Goal: Book appointment/travel/reservation

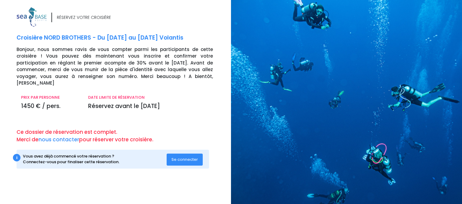
click at [184, 157] on span "Se connecter" at bounding box center [184, 160] width 26 height 6
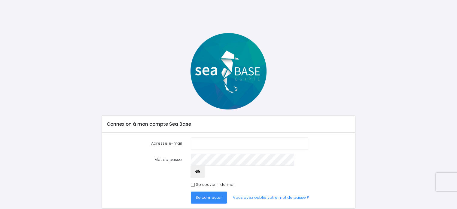
type input "[EMAIL_ADDRESS][DOMAIN_NAME]"
click at [207, 194] on span "Se connecter" at bounding box center [209, 197] width 26 height 6
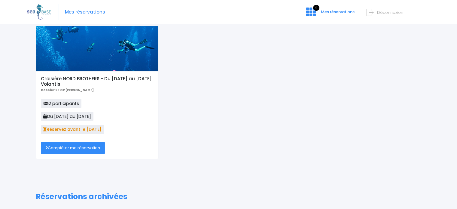
scroll to position [29, 0]
click at [75, 150] on link "Compléter ma réservation" at bounding box center [73, 148] width 64 height 12
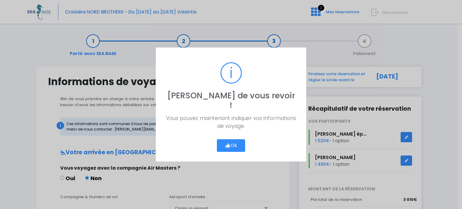
click at [233, 144] on button "Ok" at bounding box center [231, 145] width 28 height 13
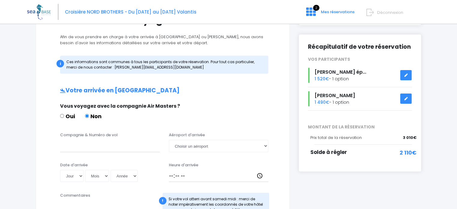
scroll to position [64, 0]
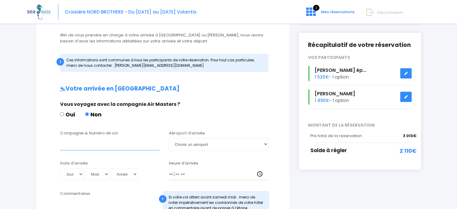
click at [73, 146] on input "Compagnie & Numéro de vol" at bounding box center [110, 144] width 100 height 12
type input "TURKISH TK1368"
click at [265, 144] on select "Choisir un aéroport Hurghada Marsa Alam" at bounding box center [219, 144] width 100 height 12
select select "Hurghada"
click at [169, 138] on select "Choisir un aéroport Hurghada Marsa Alam" at bounding box center [219, 144] width 100 height 12
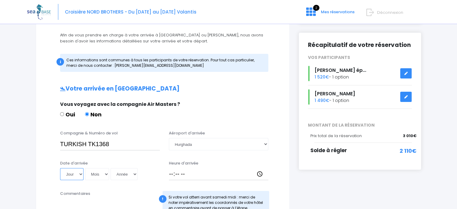
click at [78, 174] on select "Jour 01 02 03 04 05 06 07 08 09 10 11 12 13 14 15 16 17 18 19 20 21 22 23 24 25…" at bounding box center [71, 174] width 23 height 12
select select "08"
click at [60, 168] on select "Jour 01 02 03 04 05 06 07 08 09 10 11 12 13 14 15 16 17 18 19 20 21 22 23 24 25…" at bounding box center [71, 174] width 23 height 12
click at [106, 175] on select "Mois 01 02 03 04 05 06 07 08 09 10 11 12" at bounding box center [97, 174] width 24 height 12
select select "11"
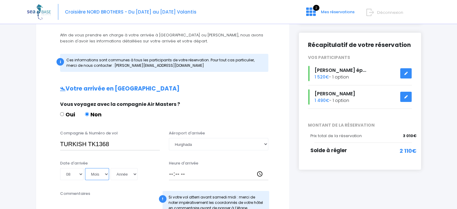
click at [85, 168] on select "Mois 01 02 03 04 05 06 07 08 09 10 11 12" at bounding box center [97, 174] width 24 height 12
click at [133, 173] on select "Année 2045 2044 2043 2042 2041 2040 2039 2038 2037 2036 2035 2034 2033 2032 203…" at bounding box center [124, 174] width 27 height 12
select select "2025"
click at [111, 168] on select "Année 2045 2044 2043 2042 2041 2040 2039 2038 2037 2036 2035 2034 2033 2032 203…" at bounding box center [124, 174] width 27 height 12
type input "[DATE]"
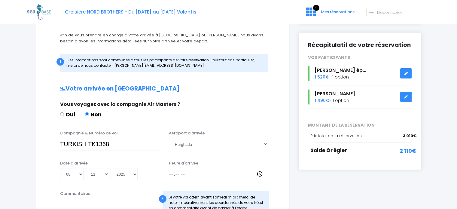
click at [178, 174] on input "Heure d'arrivée" at bounding box center [219, 174] width 100 height 12
click at [174, 174] on input "Heure d'arrivée" at bounding box center [219, 174] width 100 height 12
click at [173, 174] on input "Heure d'arrivée" at bounding box center [219, 174] width 100 height 12
type input "03:45"
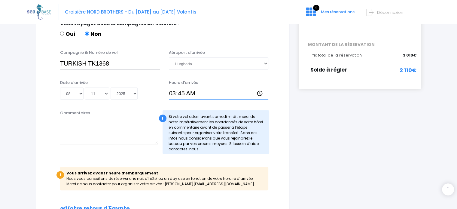
scroll to position [145, 0]
click at [119, 144] on div "Commentaires" at bounding box center [109, 131] width 107 height 44
click at [120, 138] on textarea "Commentaires" at bounding box center [109, 130] width 98 height 26
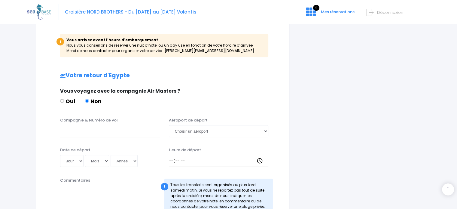
scroll to position [278, 0]
click at [70, 131] on input "Compagnie & Numéro de vol" at bounding box center [110, 131] width 100 height 12
click at [81, 161] on select "Jour 01 02 03 04 05 06 07 08 09 10 11 12 13 14 15 16 17 18 19 20 21 22 23 24 25…" at bounding box center [71, 160] width 23 height 12
select select "16"
click at [60, 154] on select "Jour 01 02 03 04 05 06 07 08 09 10 11 12 13 14 15 16 17 18 19 20 21 22 23 24 25…" at bounding box center [71, 160] width 23 height 12
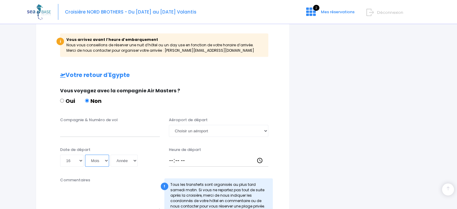
click at [106, 160] on select "Mois 01 02 03 04 05 06 07 08 09 10 11 12" at bounding box center [97, 160] width 24 height 12
select select "11"
click at [85, 154] on select "Mois 01 02 03 04 05 06 07 08 09 10 11 12" at bounding box center [97, 160] width 24 height 12
click at [133, 159] on select "Année 2045 2044 2043 2042 2041 2040 2039 2038 2037 2036 2035 2034 2033 2032 203…" at bounding box center [124, 160] width 27 height 12
select select "2025"
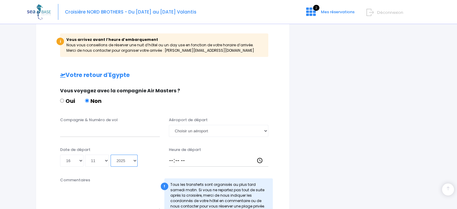
click at [111, 154] on select "Année 2045 2044 2043 2042 2041 2040 2039 2038 2037 2036 2035 2034 2033 2032 203…" at bounding box center [124, 160] width 27 height 12
type input "2025-11-16"
click at [171, 160] on input "Heure de départ" at bounding box center [219, 160] width 100 height 12
type input "05:15"
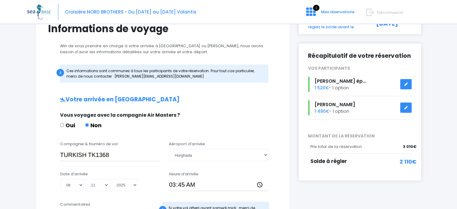
scroll to position [52, 0]
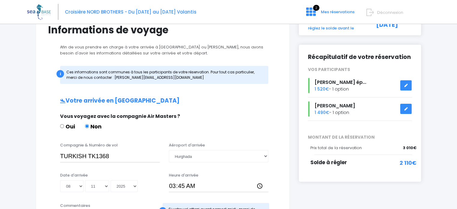
click at [407, 85] on icon at bounding box center [406, 85] width 4 height 0
click at [408, 108] on link at bounding box center [405, 109] width 11 height 11
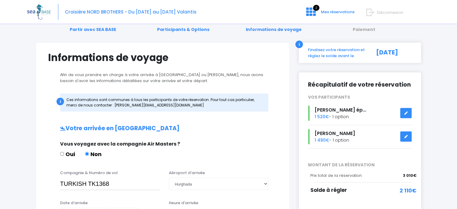
scroll to position [2, 0]
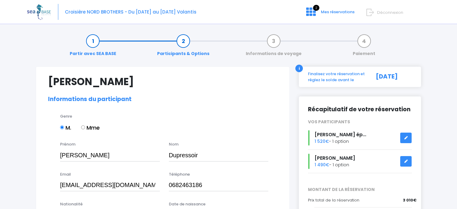
select select "Autre"
click at [93, 41] on link "Partir avec SEA BASE" at bounding box center [93, 47] width 53 height 19
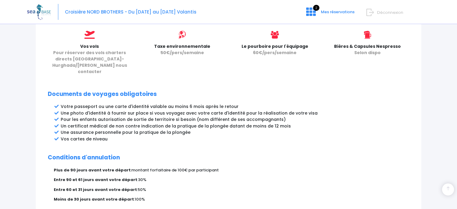
scroll to position [315, 0]
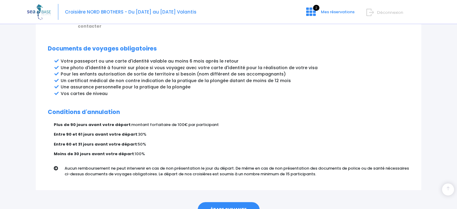
click at [222, 202] on link "ÉTAPE SUIVANTE" at bounding box center [229, 210] width 62 height 16
click at [240, 202] on link "ÉTAPE SUIVANTE" at bounding box center [229, 210] width 62 height 16
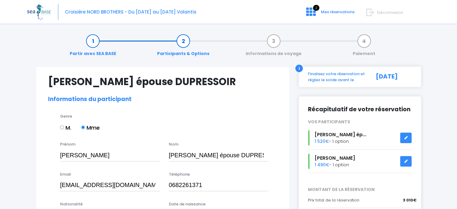
select select "N3"
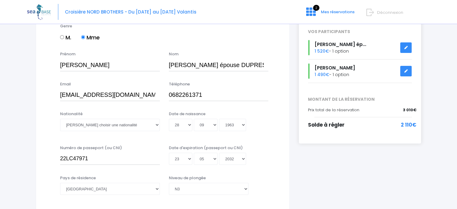
scroll to position [91, 0]
click at [156, 126] on select "Veuillez choisir une nationalité Afghane Albanaise Algerienne Allemande America…" at bounding box center [110, 124] width 100 height 12
select select "Française"
click at [60, 118] on select "Veuillez choisir une nationalité Afghane Albanaise Algerienne Allemande America…" at bounding box center [110, 124] width 100 height 12
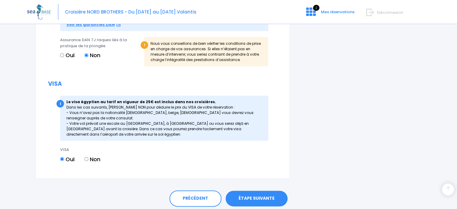
scroll to position [722, 0]
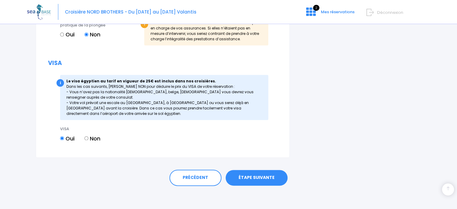
click at [262, 176] on link "ÉTAPE SUIVANTE" at bounding box center [257, 178] width 62 height 16
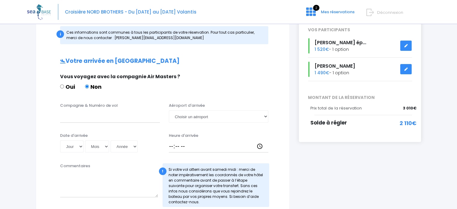
scroll to position [92, 0]
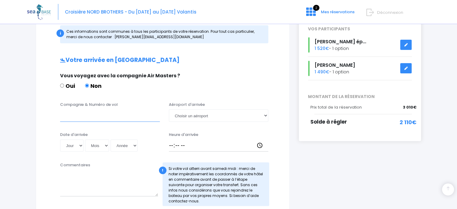
click at [103, 112] on input "Compagnie & Numéro de vol" at bounding box center [110, 115] width 100 height 12
type input "TURKISH TK1368"
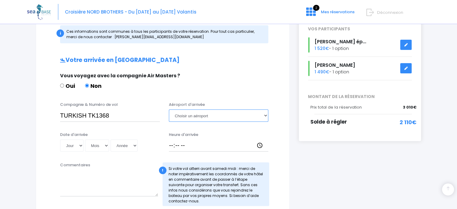
click at [266, 117] on select "Choisir un aéroport [GEOGRAPHIC_DATA][PERSON_NAME]" at bounding box center [219, 115] width 100 height 12
select select "Hurghada"
click at [169, 109] on select "Choisir un aéroport [GEOGRAPHIC_DATA][PERSON_NAME]" at bounding box center [219, 115] width 100 height 12
click at [80, 147] on select "Jour 01 02 03 04 05 06 07 08 09 10 11 12 13 14 15 16 17 18 19 20 21 22 23 24 25…" at bounding box center [71, 145] width 23 height 12
click at [133, 94] on div "Vous voyagez avec la compagnie Air Masters ? Oui Non" at bounding box center [162, 84] width 213 height 24
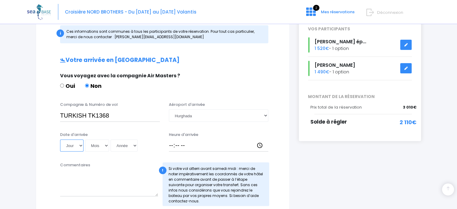
click at [79, 145] on select "Jour 01 02 03 04 05 06 07 08 09 10 11 12 13 14 15 16 17 18 19 20 21 22 23 24 25…" at bounding box center [71, 145] width 23 height 12
select select "08"
click at [60, 139] on select "Jour 01 02 03 04 05 06 07 08 09 10 11 12 13 14 15 16 17 18 19 20 21 22 23 24 25…" at bounding box center [71, 145] width 23 height 12
click at [106, 145] on select "Mois 01 02 03 04 05 06 07 08 09 10 11 12" at bounding box center [97, 145] width 24 height 12
select select "11"
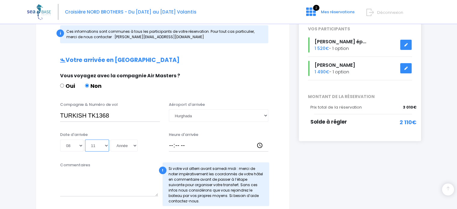
click at [85, 139] on select "Mois 01 02 03 04 05 06 07 08 09 10 11 12" at bounding box center [97, 145] width 24 height 12
click at [133, 144] on select "Année 2045 2044 2043 2042 2041 2040 2039 2038 2037 2036 2035 2034 2033 2032 203…" at bounding box center [124, 145] width 27 height 12
select select "2025"
click at [111, 139] on select "Année 2045 2044 2043 2042 2041 2040 2039 2038 2037 2036 2035 2034 2033 2032 203…" at bounding box center [124, 145] width 27 height 12
type input "[DATE]"
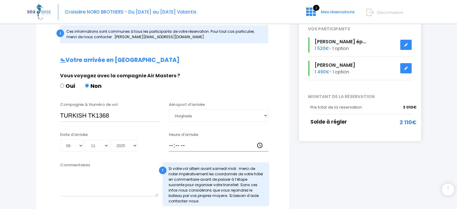
click at [172, 143] on input "Heure d'arrivée" at bounding box center [219, 145] width 100 height 12
type input "03:45"
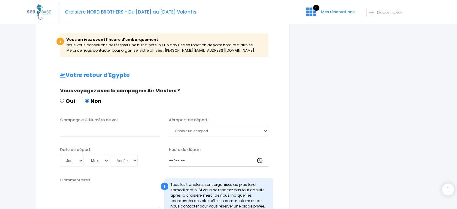
scroll to position [270, 0]
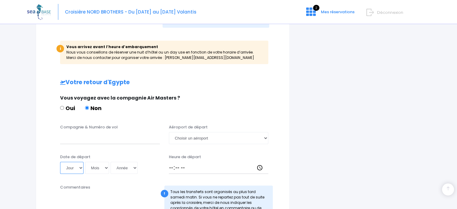
click at [81, 166] on select "Jour 01 02 03 04 05 06 07 08 09 10 11 12 13 14 15 16 17 18 19 20 21 22 23 24 25…" at bounding box center [71, 168] width 23 height 12
select select "16"
click at [60, 162] on select "Jour 01 02 03 04 05 06 07 08 09 10 11 12 13 14 15 16 17 18 19 20 21 22 23 24 25…" at bounding box center [71, 168] width 23 height 12
click at [105, 168] on select "Mois 01 02 03 04 05 06 07 08 09 10 11 12" at bounding box center [97, 168] width 24 height 12
select select "11"
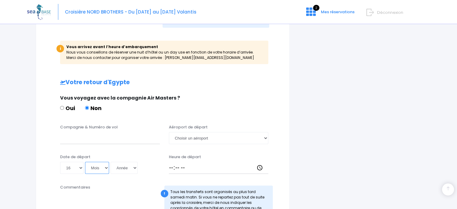
click at [85, 162] on select "Mois 01 02 03 04 05 06 07 08 09 10 11 12" at bounding box center [97, 168] width 24 height 12
click at [134, 167] on select "Année 2045 2044 2043 2042 2041 2040 2039 2038 2037 2036 2035 2034 2033 2032 203…" at bounding box center [124, 168] width 27 height 12
select select "2025"
click at [111, 162] on select "Année 2045 2044 2043 2042 2041 2040 2039 2038 2037 2036 2035 2034 2033 2032 203…" at bounding box center [124, 168] width 27 height 12
type input "2025-11-16"
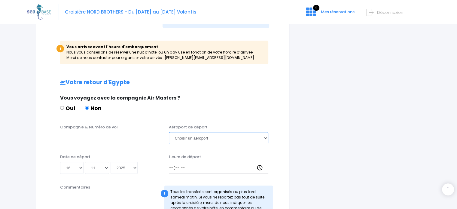
click at [266, 137] on select "Choisir un aéroport Hurghada Marsa Alam" at bounding box center [219, 138] width 100 height 12
select select "Hurghada"
click at [169, 132] on select "Choisir un aéroport Hurghada Marsa Alam" at bounding box center [219, 138] width 100 height 12
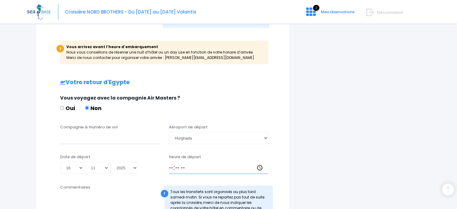
click at [171, 168] on input "Heure de départ" at bounding box center [219, 168] width 100 height 12
type input "05:00"
click at [89, 136] on input "Compagnie & Numéro de vol" at bounding box center [110, 138] width 100 height 12
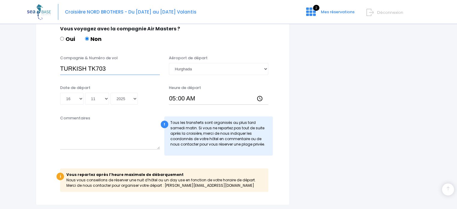
scroll to position [387, 0]
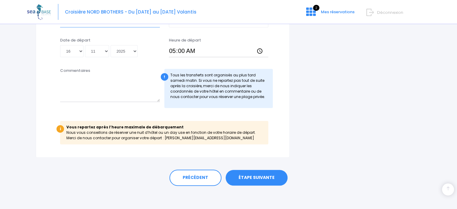
type input "TURKISH TK703"
click at [255, 175] on link "ÉTAPE SUIVANTE" at bounding box center [257, 178] width 62 height 16
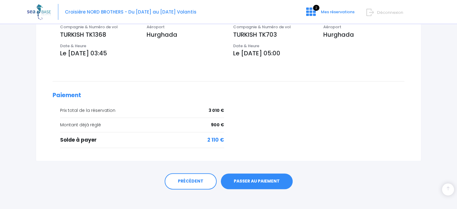
scroll to position [229, 0]
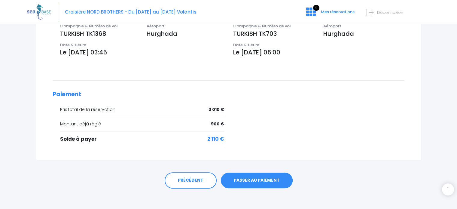
click at [246, 175] on link "PASSER AU PAIEMENT" at bounding box center [257, 181] width 72 height 16
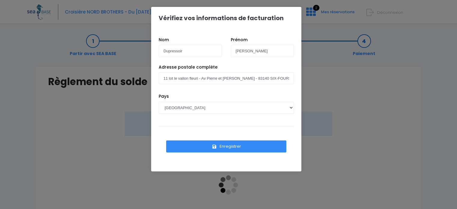
click at [221, 148] on button "Enregistrer" at bounding box center [226, 146] width 120 height 12
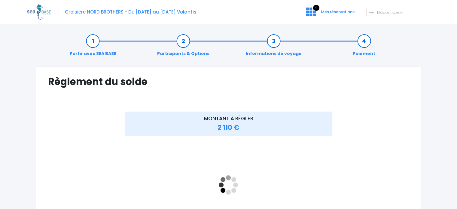
click at [183, 42] on link "Participants & Options" at bounding box center [183, 47] width 58 height 19
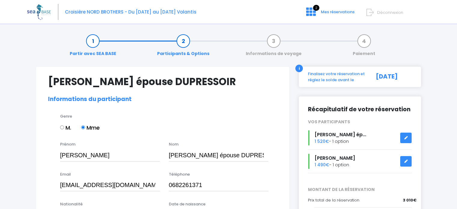
select select "N3"
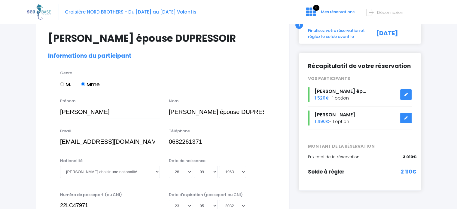
click at [346, 98] on div "[PERSON_NAME] ép... 1 520€ - 1 option" at bounding box center [360, 94] width 113 height 15
drag, startPoint x: 357, startPoint y: 149, endPoint x: 342, endPoint y: 178, distance: 32.1
click at [342, 178] on div "Récapitulatif de votre réservation VOS PARTICIPANTS Sylvie AUBERT ép... 1 520€ …" at bounding box center [360, 122] width 123 height 138
click at [406, 94] on icon at bounding box center [406, 94] width 4 height 0
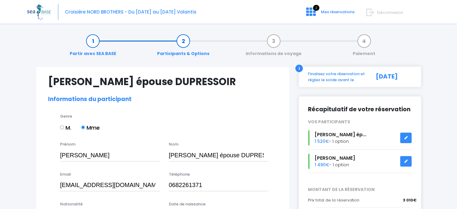
select select "N3"
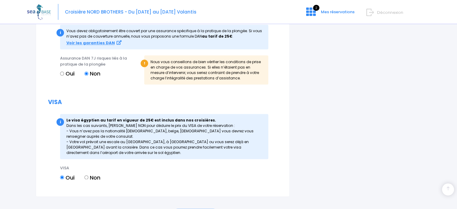
scroll to position [722, 0]
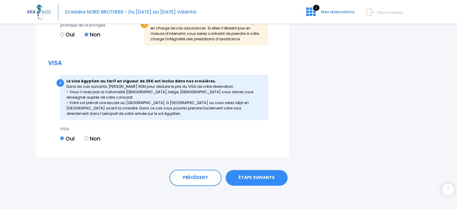
click at [252, 178] on link "ÉTAPE SUIVANTE" at bounding box center [257, 178] width 62 height 16
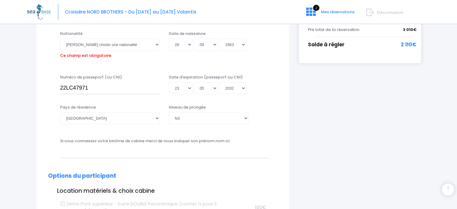
scroll to position [149, 0]
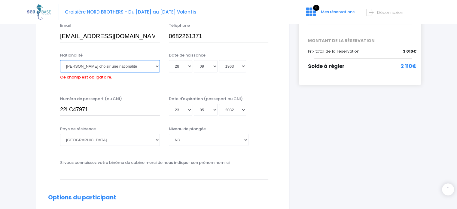
click at [156, 68] on select "Veuillez choisir une nationalité Afghane Albanaise Algerienne Allemande America…" at bounding box center [110, 66] width 100 height 12
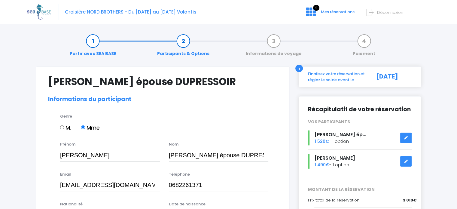
scroll to position [0, 0]
click at [353, 79] on div "Finalisez votre réservation et réglez le solde avant le" at bounding box center [337, 77] width 66 height 12
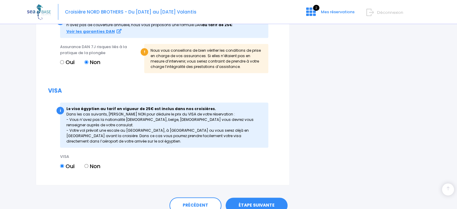
scroll to position [732, 0]
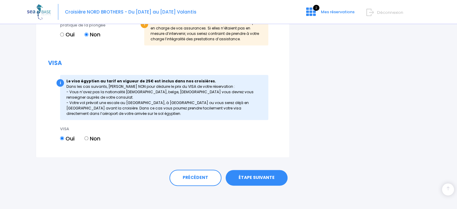
click at [257, 176] on link "ÉTAPE SUIVANTE" at bounding box center [257, 178] width 62 height 16
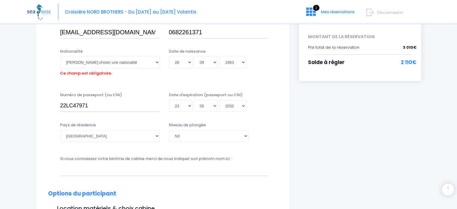
scroll to position [149, 0]
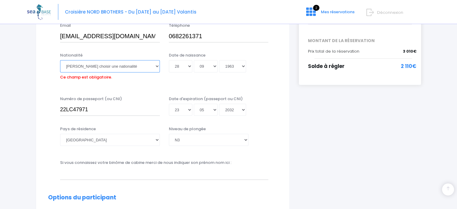
click at [156, 66] on select "Veuillez choisir une nationalité Afghane Albanaise Algerienne Allemande America…" at bounding box center [110, 66] width 100 height 12
select select "Française"
click at [60, 60] on select "Veuillez choisir une nationalité Afghane Albanaise Algerienne Allemande America…" at bounding box center [110, 66] width 100 height 12
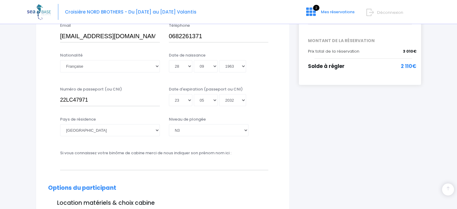
click at [114, 155] on label "Si vous connaissez votre binôme de cabine merci de nous indiquer son prénom nom…" at bounding box center [145, 153] width 171 height 6
click at [114, 42] on input "[EMAIL_ADDRESS][DOMAIN_NAME]" at bounding box center [110, 36] width 100 height 12
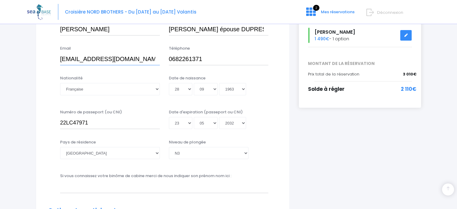
scroll to position [129, 0]
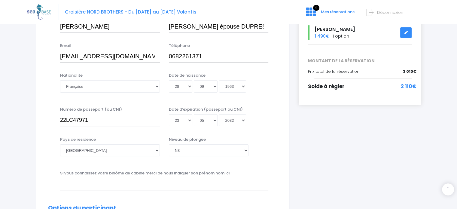
click at [98, 176] on label "Si vous connaissez votre binôme de cabine merci de nous indiquer son prénom nom…" at bounding box center [145, 173] width 171 height 6
click at [98, 63] on input "[EMAIL_ADDRESS][DOMAIN_NAME]" at bounding box center [110, 56] width 100 height 12
click at [85, 185] on input "text" at bounding box center [164, 184] width 208 height 12
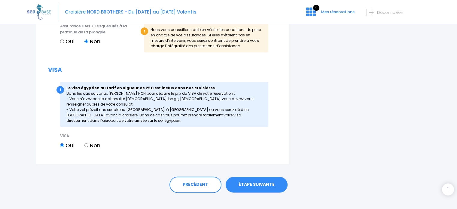
scroll to position [722, 0]
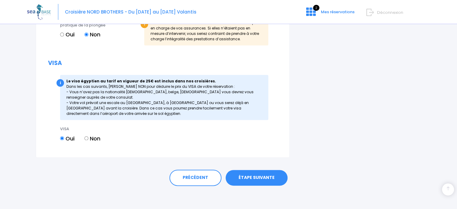
type input "Gérard"
click at [265, 180] on link "ÉTAPE SUIVANTE" at bounding box center [257, 178] width 62 height 16
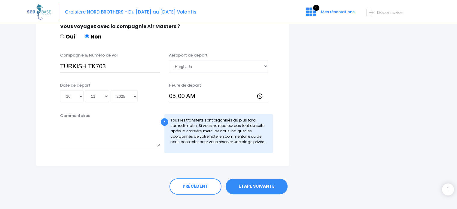
scroll to position [319, 0]
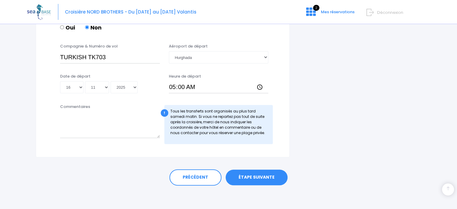
click at [257, 179] on link "ÉTAPE SUIVANTE" at bounding box center [257, 177] width 62 height 16
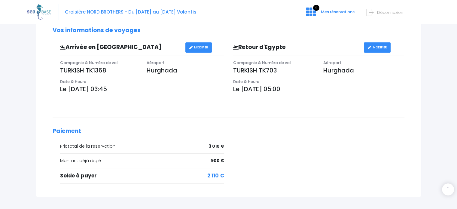
scroll to position [229, 0]
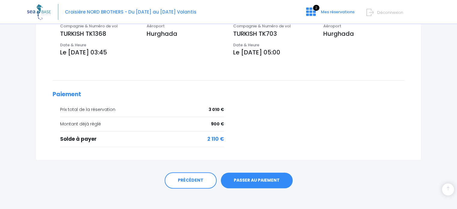
click at [261, 175] on link "PASSER AU PAIEMENT" at bounding box center [257, 181] width 72 height 16
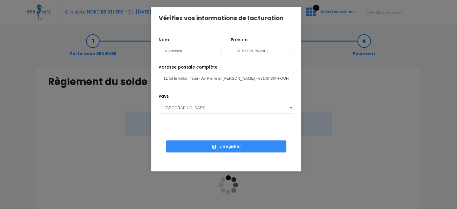
click at [241, 147] on button "Enregistrer" at bounding box center [226, 146] width 120 height 12
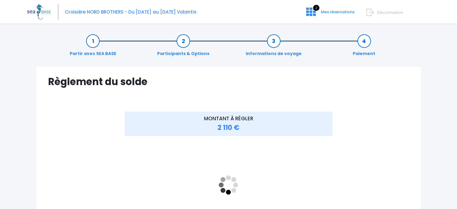
scroll to position [26, 0]
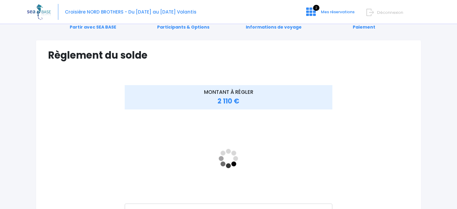
click at [234, 99] on span "2 110 €" at bounding box center [229, 100] width 22 height 9
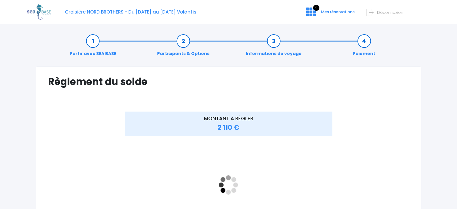
scroll to position [0, 0]
